Goal: Information Seeking & Learning: Find specific fact

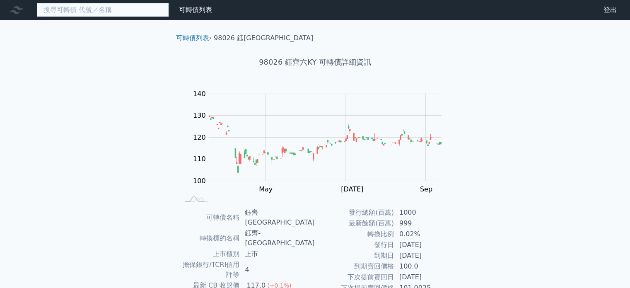
click at [107, 8] on input at bounding box center [102, 10] width 133 height 14
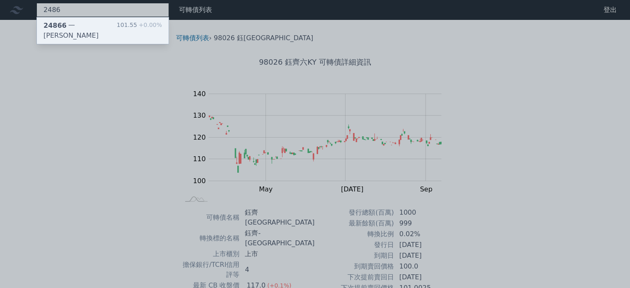
type input "2486"
click at [106, 21] on div "24866 一詮六 101.55 +0.00%" at bounding box center [103, 30] width 132 height 27
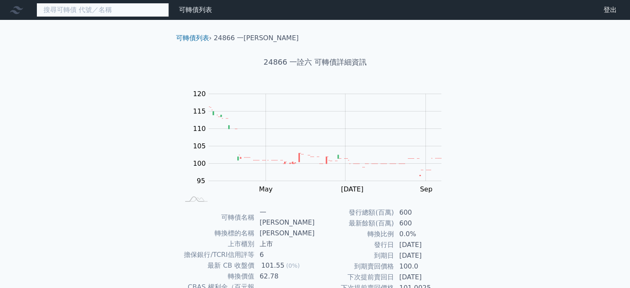
click at [114, 10] on input at bounding box center [102, 10] width 133 height 14
click at [103, 4] on input at bounding box center [102, 10] width 133 height 14
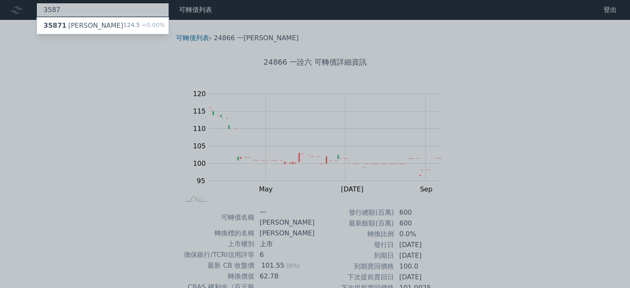
type input "3587"
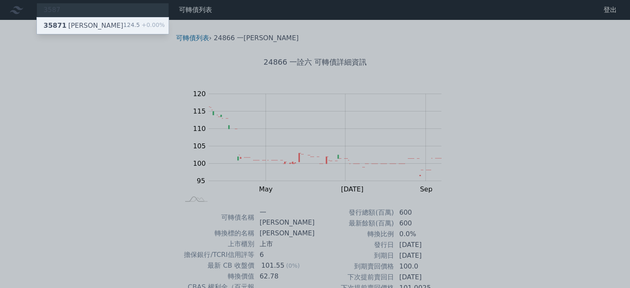
click at [111, 20] on div "35871 [PERSON_NAME]一 124.5 +0.00%" at bounding box center [103, 25] width 132 height 17
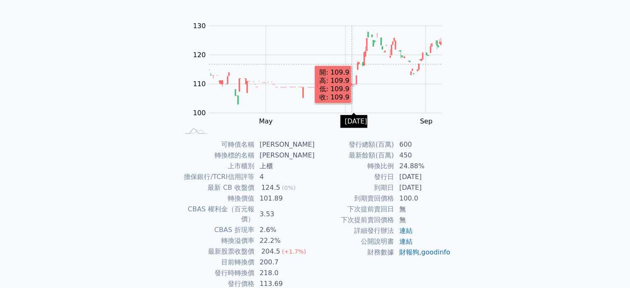
scroll to position [83, 0]
